Goal: Task Accomplishment & Management: Complete application form

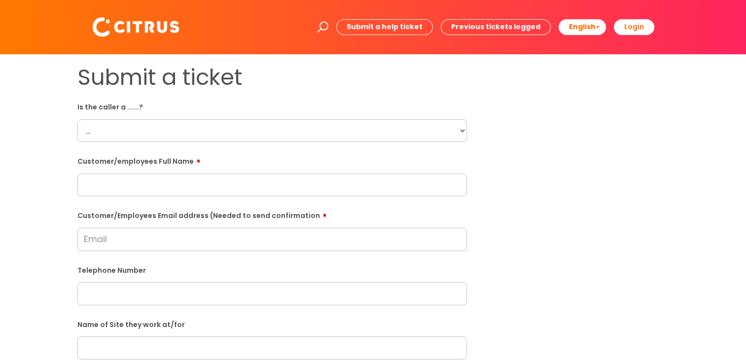
click at [143, 137] on select "... Citrus Customer Citrus Employee [DEMOGRAPHIC_DATA] Supplier" at bounding box center [272, 130] width 390 height 23
select select "Citrus Employee"
click at [77, 119] on select "... Citrus Customer Citrus Employee [DEMOGRAPHIC_DATA] Supplier" at bounding box center [272, 130] width 390 height 23
click at [154, 146] on input "text" at bounding box center [272, 185] width 390 height 23
paste input "[PERSON_NAME]"
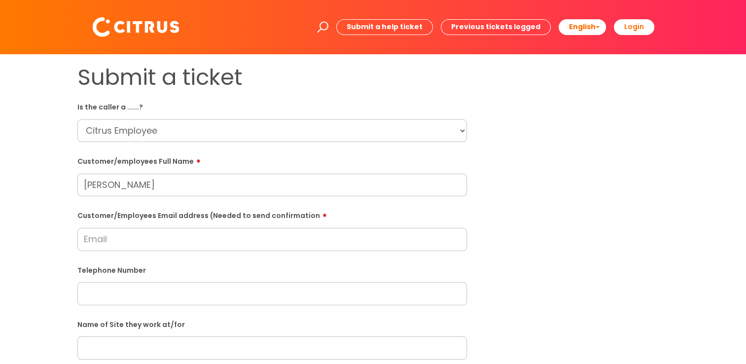
type input "[PERSON_NAME]"
click at [251, 146] on input "text" at bounding box center [272, 293] width 390 height 23
paste input "07747443696"
type input "07747443696"
click at [201, 146] on input "Customer/Employees Email address (Needed to send confirmation" at bounding box center [272, 239] width 390 height 23
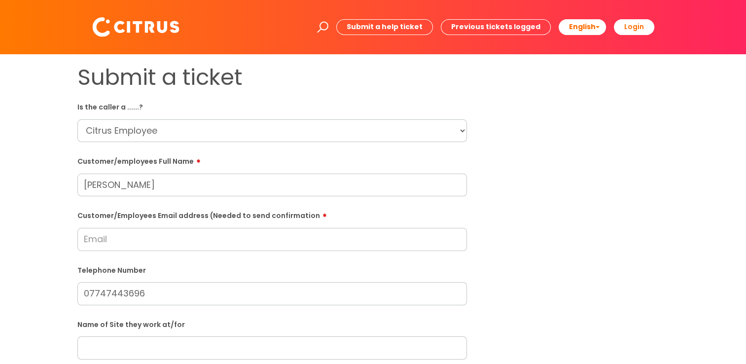
paste input "[EMAIL_ADDRESS][DOMAIN_NAME]"
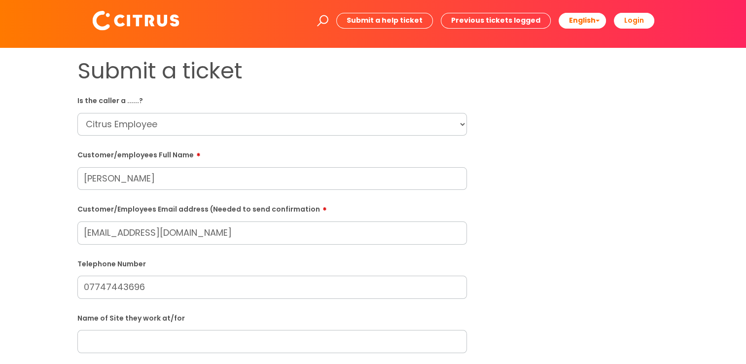
scroll to position [99, 0]
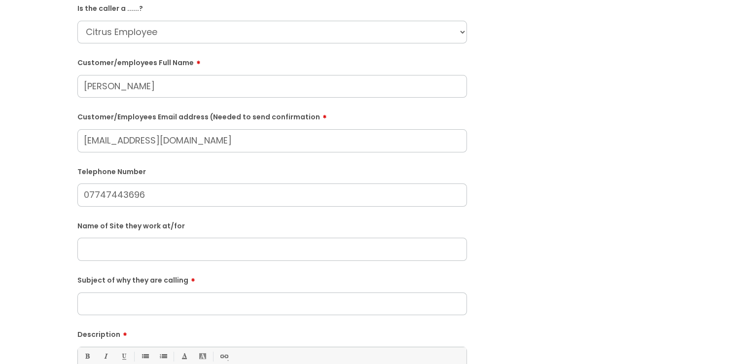
type input "[EMAIL_ADDRESS][DOMAIN_NAME]"
click at [211, 146] on div "Name of Site they work at/for" at bounding box center [272, 240] width 390 height 43
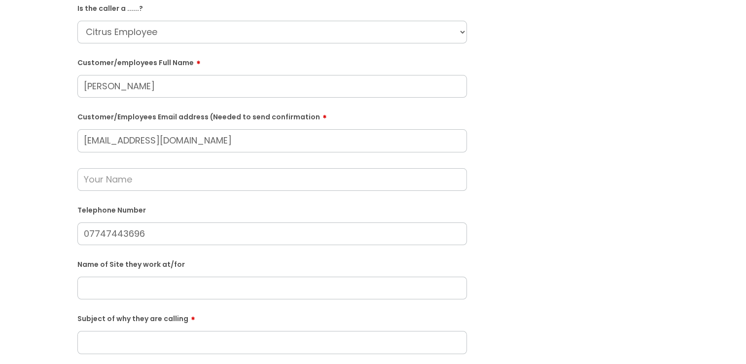
click at [302, 146] on input "text" at bounding box center [272, 288] width 390 height 23
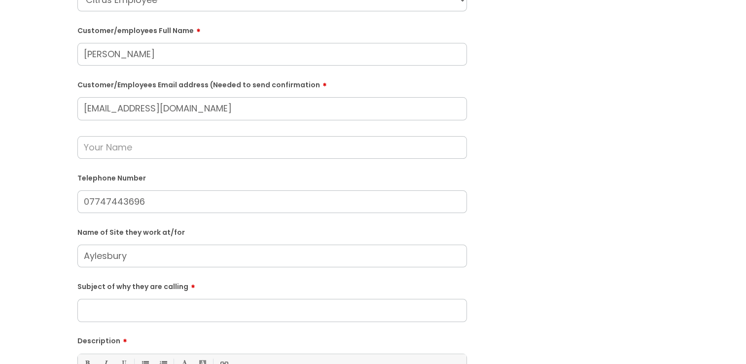
scroll to position [197, 0]
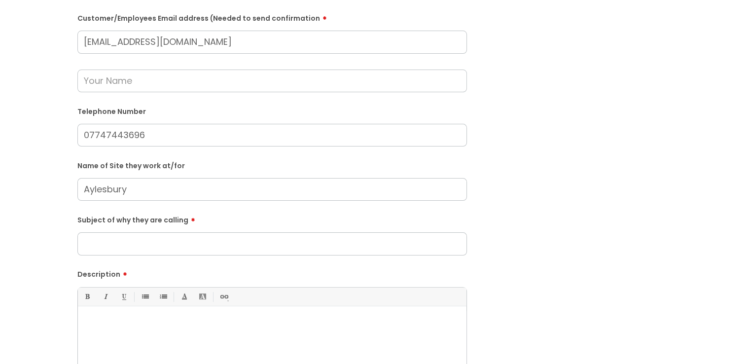
type input "Aylesbury"
click at [373, 146] on input "Subject of why they are calling" at bounding box center [272, 243] width 390 height 23
type input "Clocking in"
click at [392, 146] on p at bounding box center [272, 323] width 374 height 9
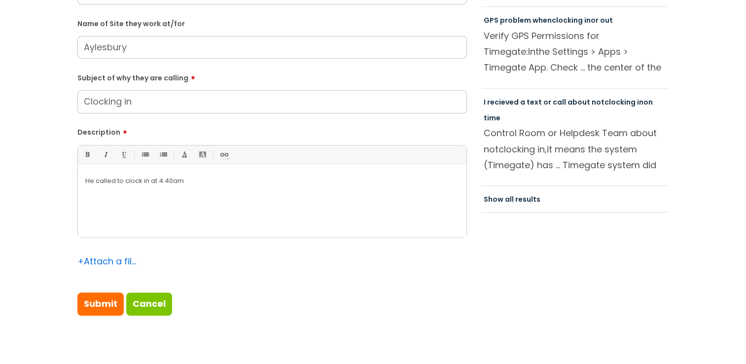
scroll to position [345, 0]
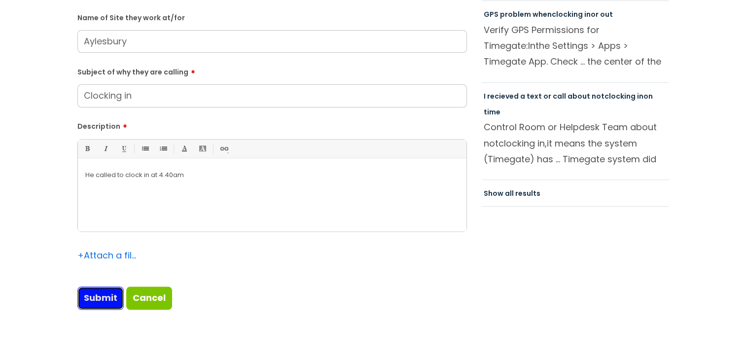
click at [77, 146] on input "Submit" at bounding box center [100, 298] width 46 height 23
type input "Please Wait..."
